Goal: Find specific page/section: Find specific page/section

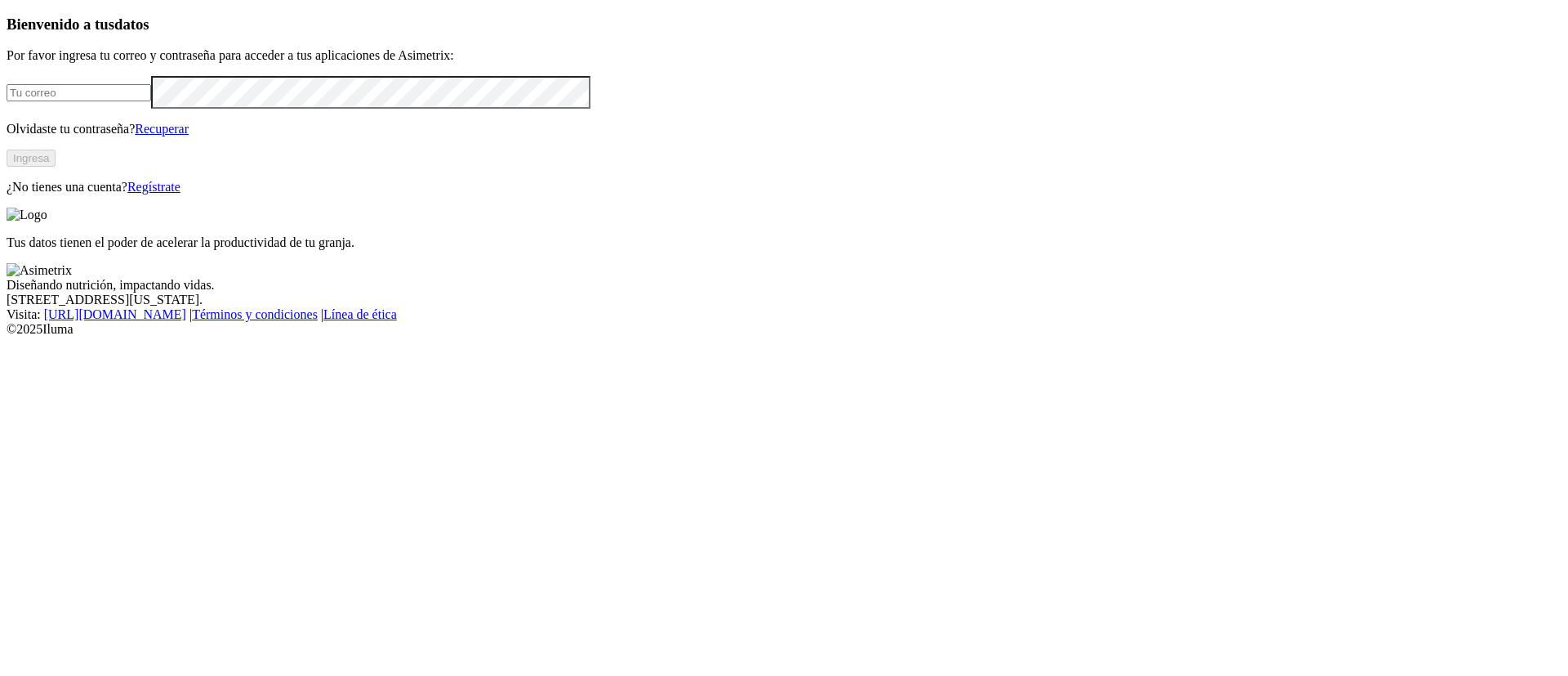
type input "[PERSON_NAME][EMAIL_ADDRESS][PERSON_NAME][DOMAIN_NAME]"
click at [56, 167] on button "Ingresa" at bounding box center [31, 158] width 49 height 17
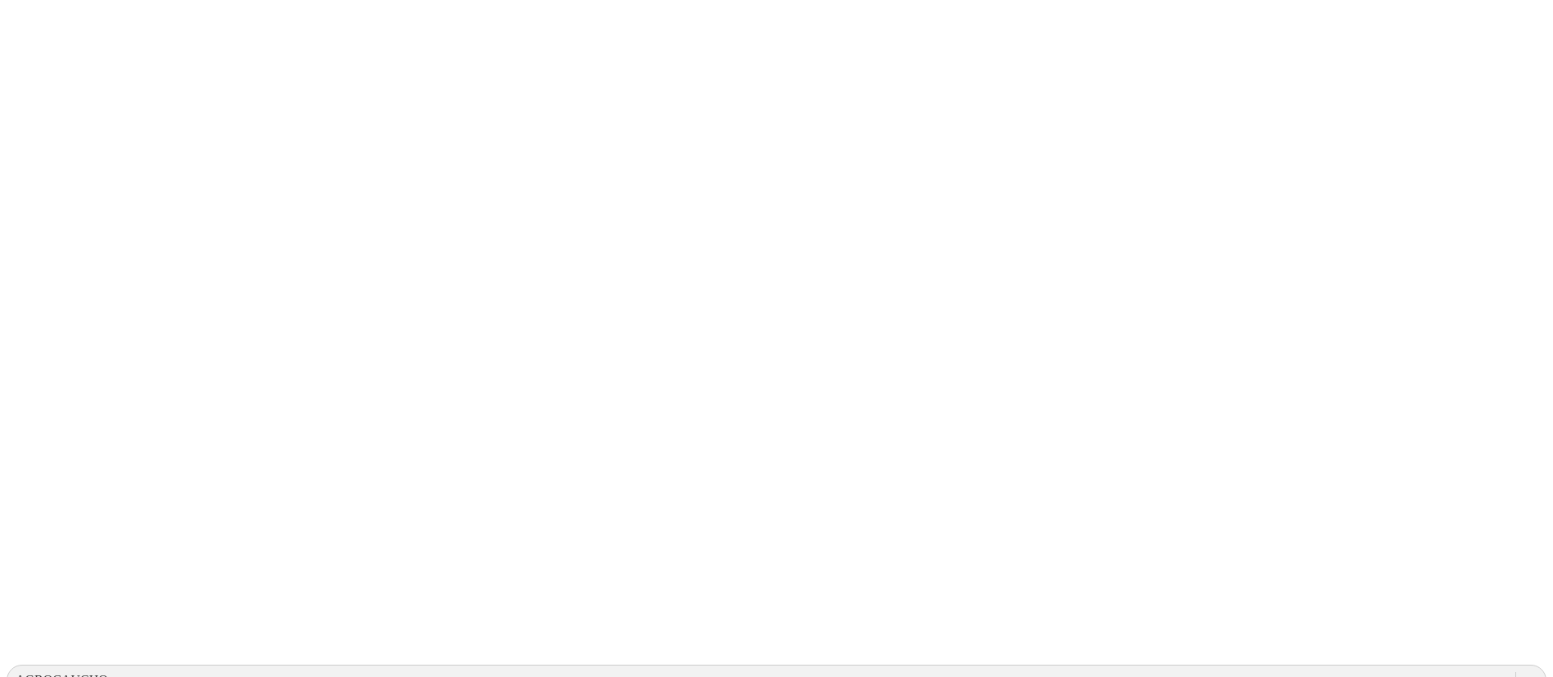
drag, startPoint x: 710, startPoint y: 133, endPoint x: 578, endPoint y: 173, distance: 138.3
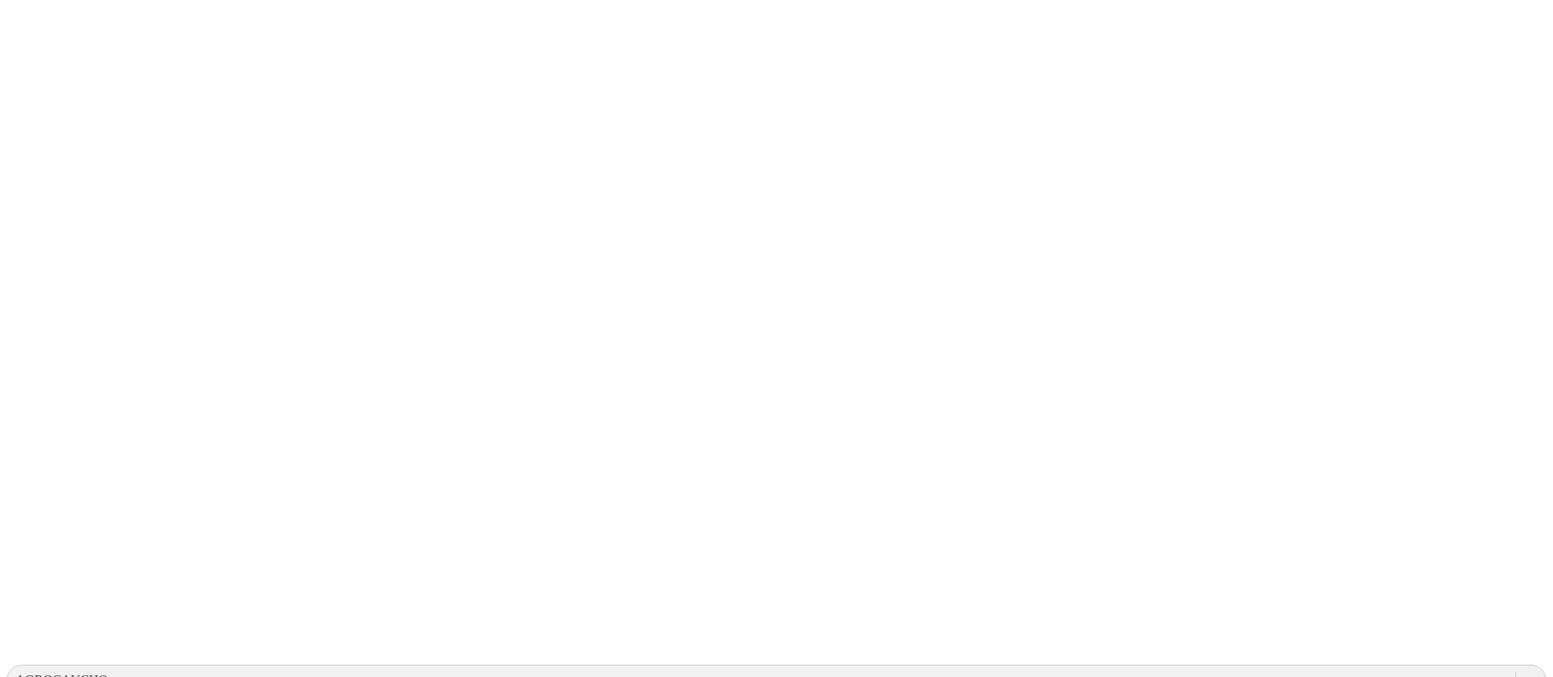
drag, startPoint x: 593, startPoint y: 178, endPoint x: 641, endPoint y: 173, distance: 48.5
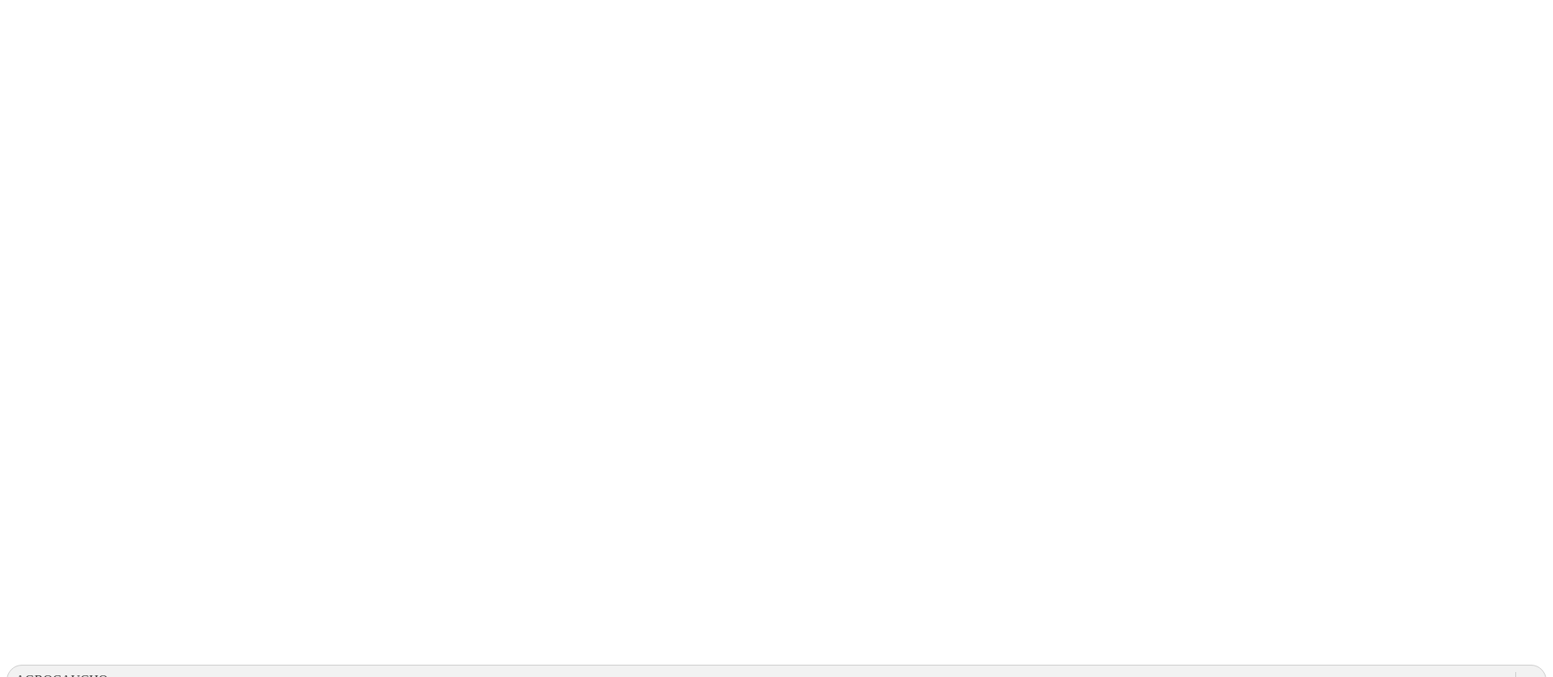
drag, startPoint x: 682, startPoint y: 176, endPoint x: 791, endPoint y: 178, distance: 109.7
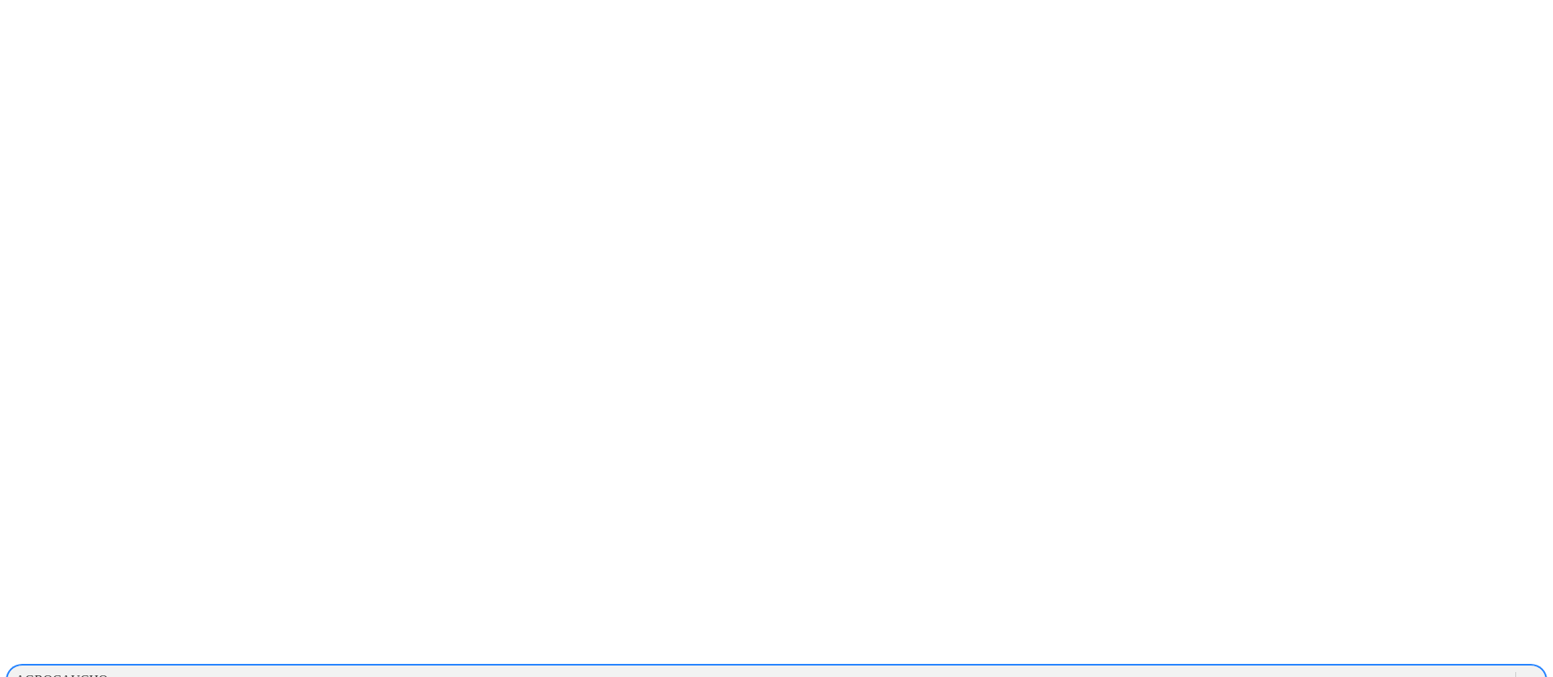
click at [1248, 668] on div "AGROCAUCHO" at bounding box center [761, 680] width 1508 height 25
